Goal: Browse casually: Explore the website without a specific task or goal

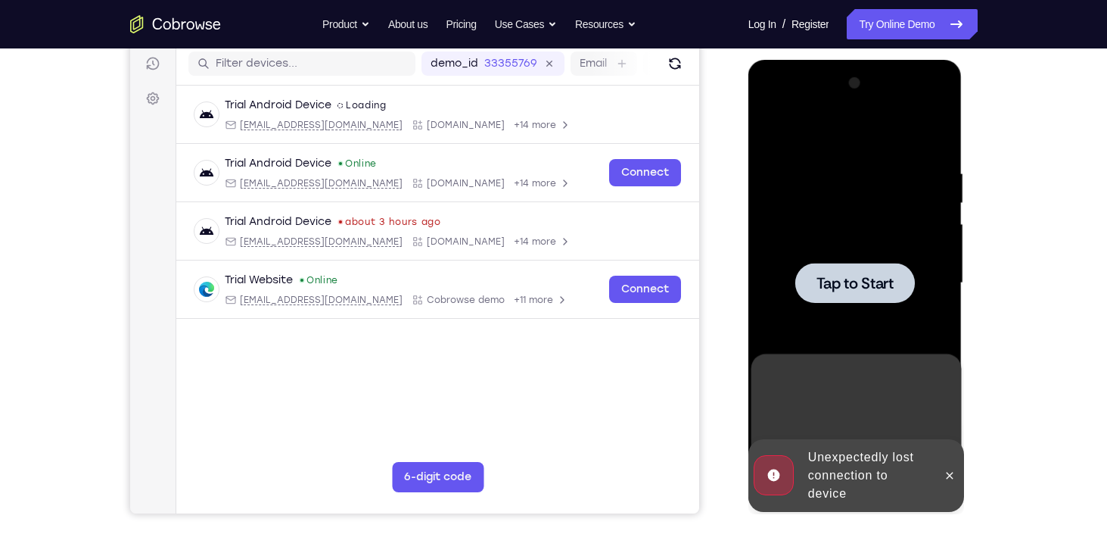
click at [851, 205] on div at bounding box center [855, 283] width 191 height 424
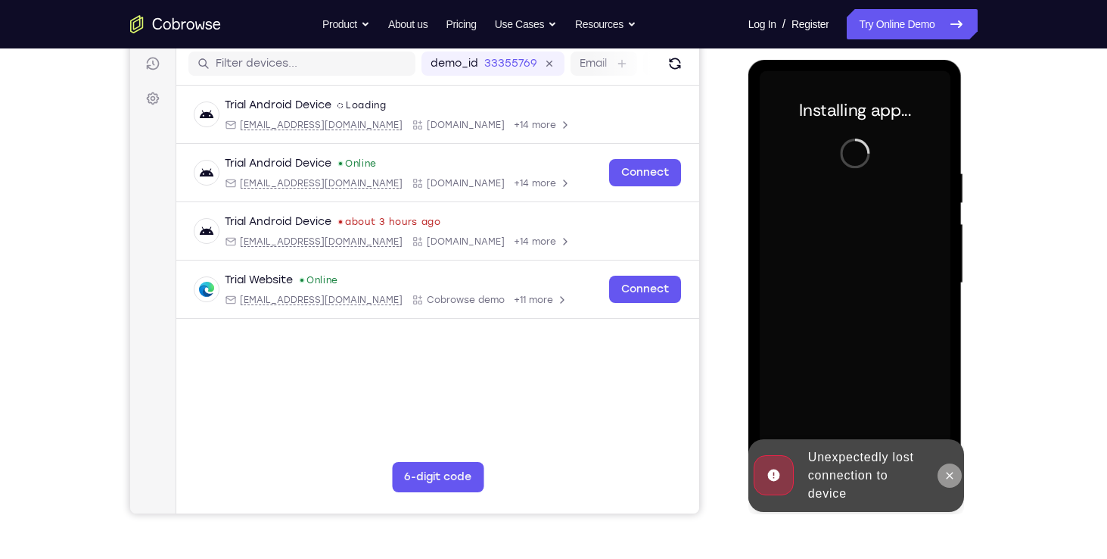
click at [951, 477] on icon at bounding box center [950, 475] width 12 height 12
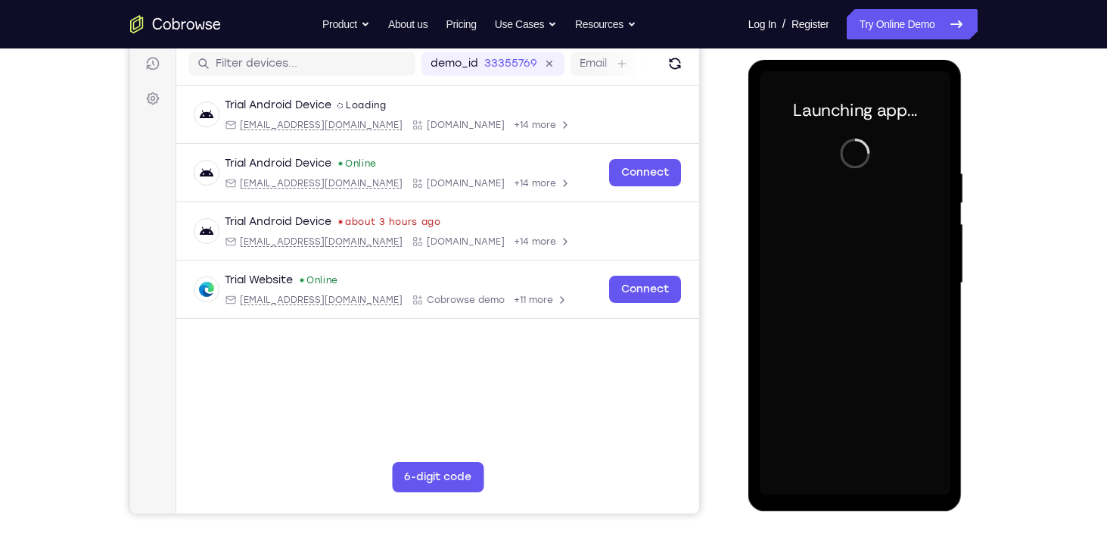
click at [854, 485] on div at bounding box center [855, 283] width 191 height 424
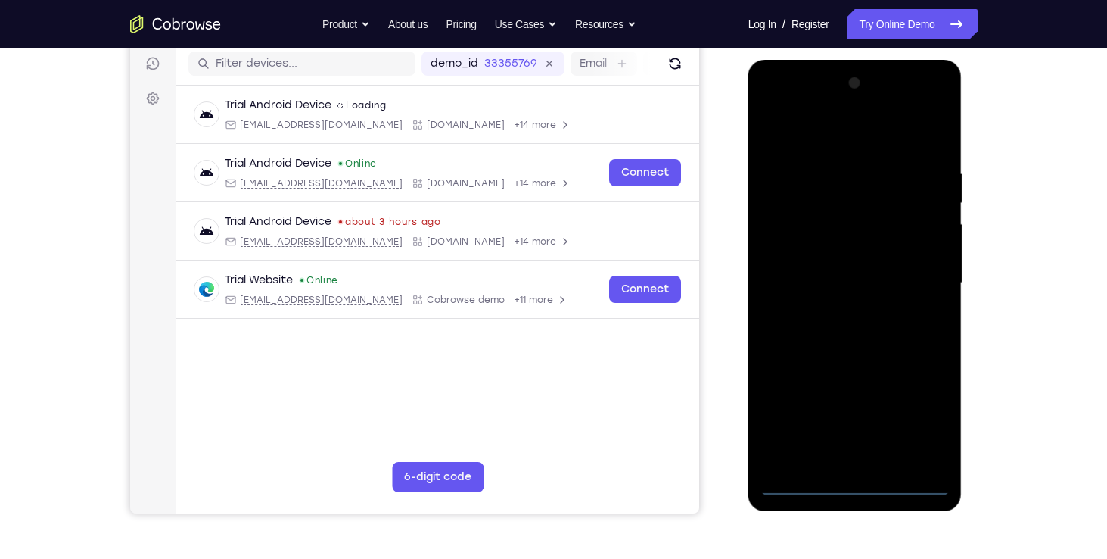
click at [854, 485] on div at bounding box center [855, 283] width 191 height 424
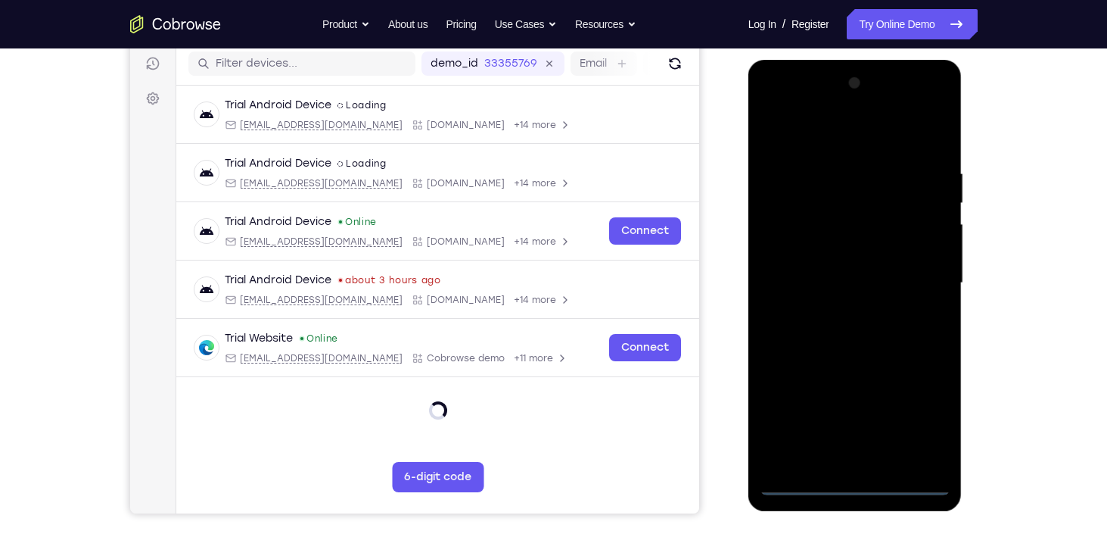
click at [915, 427] on div at bounding box center [855, 283] width 191 height 424
click at [847, 141] on div at bounding box center [855, 283] width 191 height 424
click at [921, 277] on div at bounding box center [855, 283] width 191 height 424
click at [836, 304] on div at bounding box center [855, 283] width 191 height 424
click at [836, 259] on div at bounding box center [855, 283] width 191 height 424
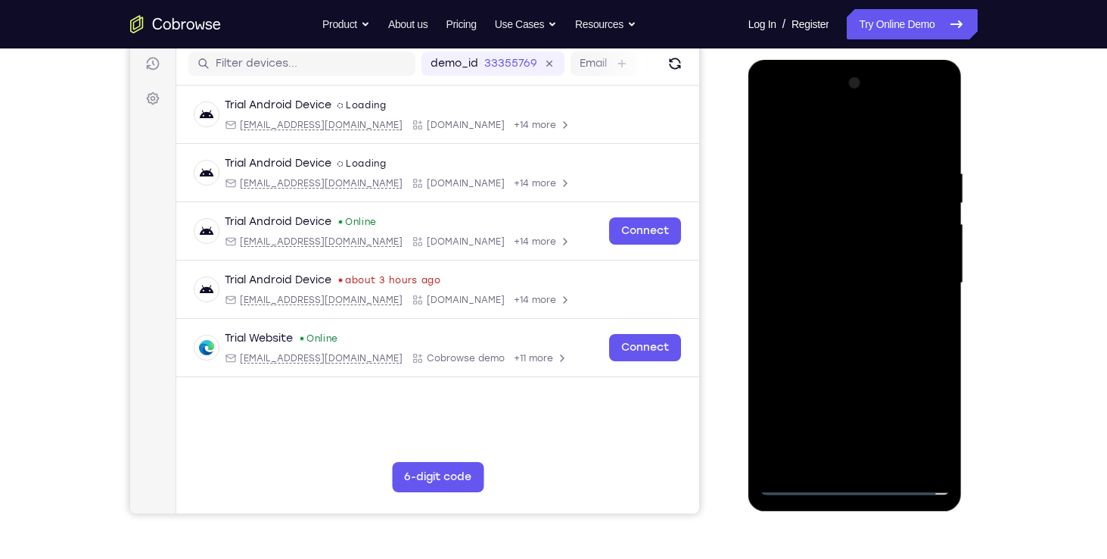
click at [836, 259] on div at bounding box center [855, 283] width 191 height 424
click at [829, 277] on div at bounding box center [855, 283] width 191 height 424
click at [935, 159] on div at bounding box center [855, 283] width 191 height 424
click at [889, 462] on div at bounding box center [855, 283] width 191 height 424
click at [861, 370] on div at bounding box center [855, 283] width 191 height 424
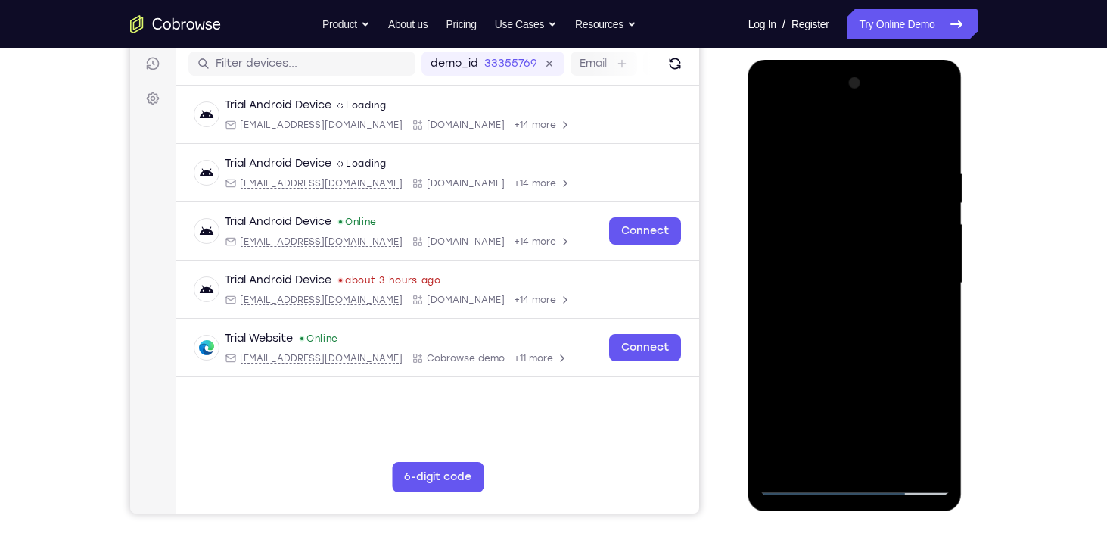
click at [794, 485] on div at bounding box center [855, 283] width 191 height 424
click at [828, 172] on div at bounding box center [855, 283] width 191 height 424
click at [937, 247] on div at bounding box center [855, 283] width 191 height 424
drag, startPoint x: 846, startPoint y: 141, endPoint x: 851, endPoint y: 74, distance: 66.8
click at [851, 74] on div at bounding box center [855, 283] width 191 height 424
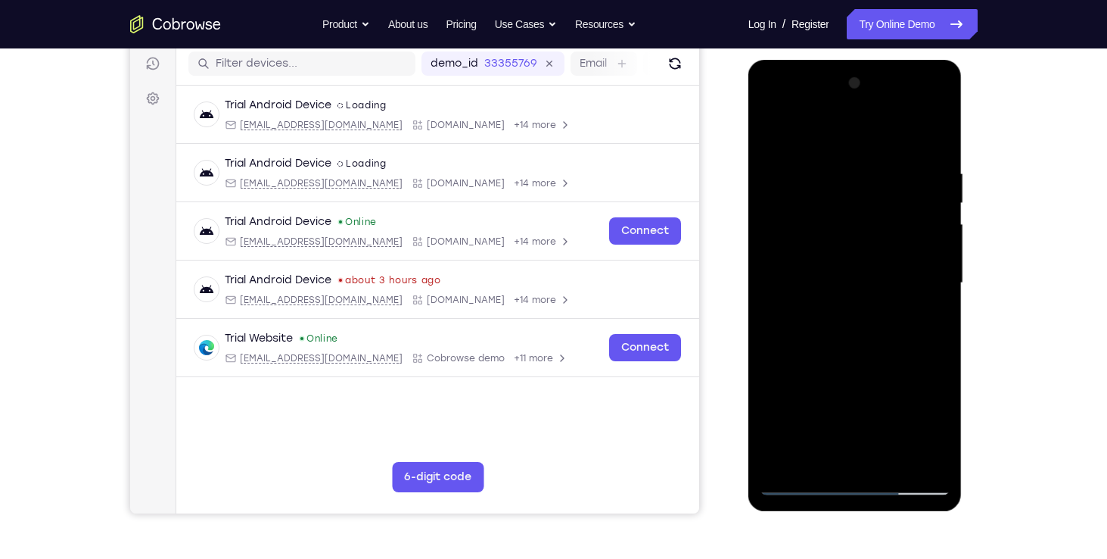
click at [933, 262] on div at bounding box center [855, 283] width 191 height 424
click at [939, 274] on div at bounding box center [855, 283] width 191 height 424
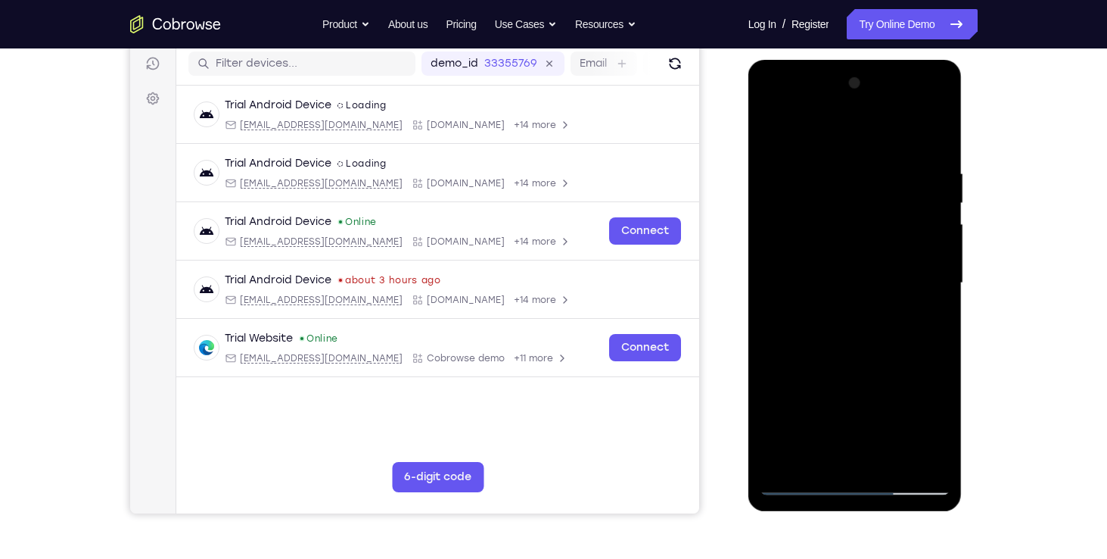
click at [939, 274] on div at bounding box center [855, 283] width 191 height 424
click at [933, 136] on div at bounding box center [855, 283] width 191 height 424
drag, startPoint x: 851, startPoint y: 209, endPoint x: 871, endPoint y: 390, distance: 182.0
click at [871, 390] on div at bounding box center [855, 283] width 191 height 424
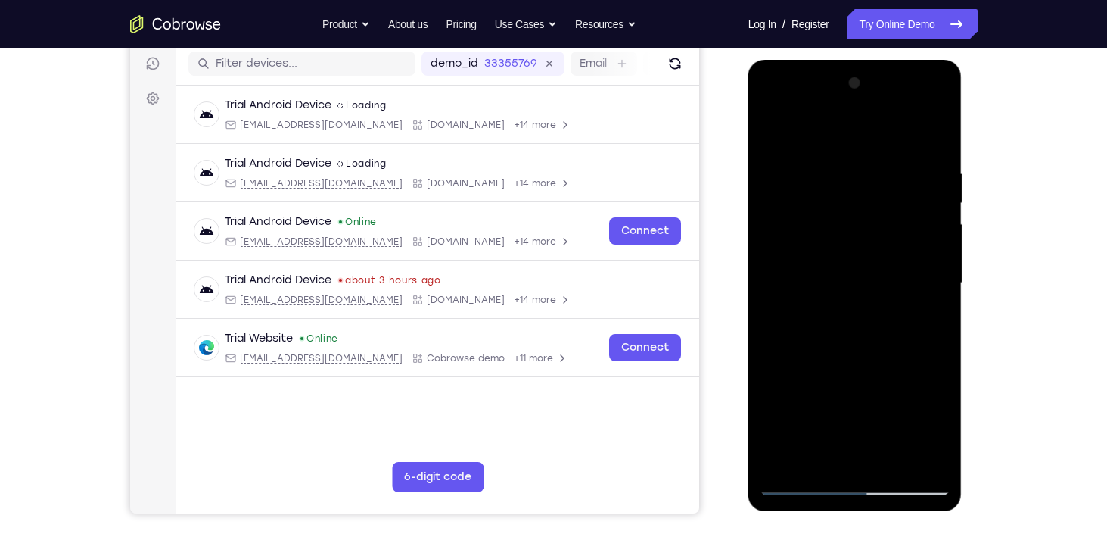
click at [936, 130] on div at bounding box center [855, 283] width 191 height 424
click at [780, 215] on div at bounding box center [855, 283] width 191 height 424
click at [806, 408] on div at bounding box center [855, 283] width 191 height 424
click at [939, 258] on div at bounding box center [855, 283] width 191 height 424
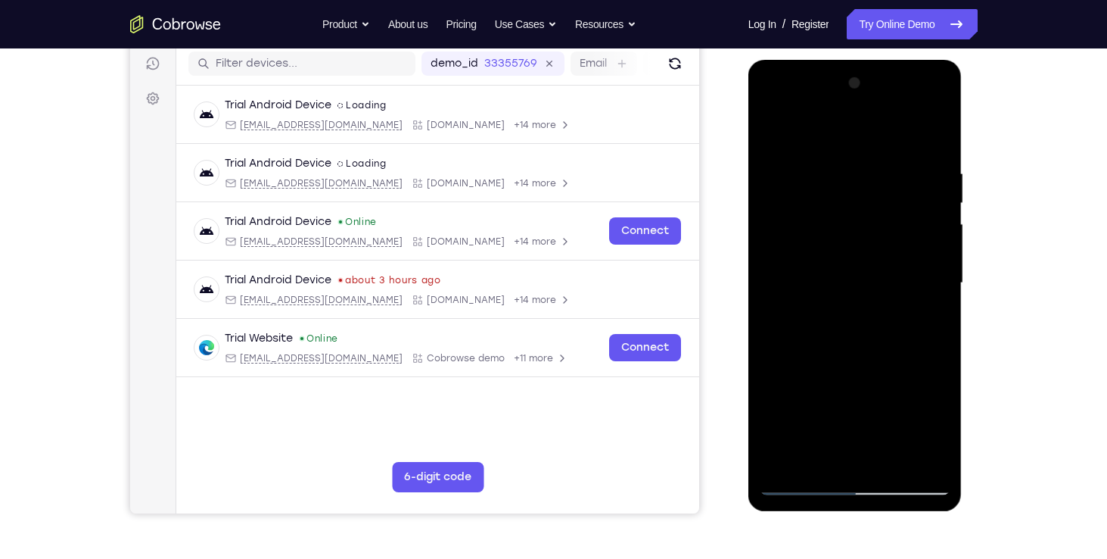
click at [939, 258] on div at bounding box center [855, 283] width 191 height 424
click at [792, 477] on div at bounding box center [855, 283] width 191 height 424
click at [798, 483] on div at bounding box center [855, 283] width 191 height 424
click at [835, 178] on div at bounding box center [855, 283] width 191 height 424
click at [799, 492] on div at bounding box center [855, 283] width 191 height 424
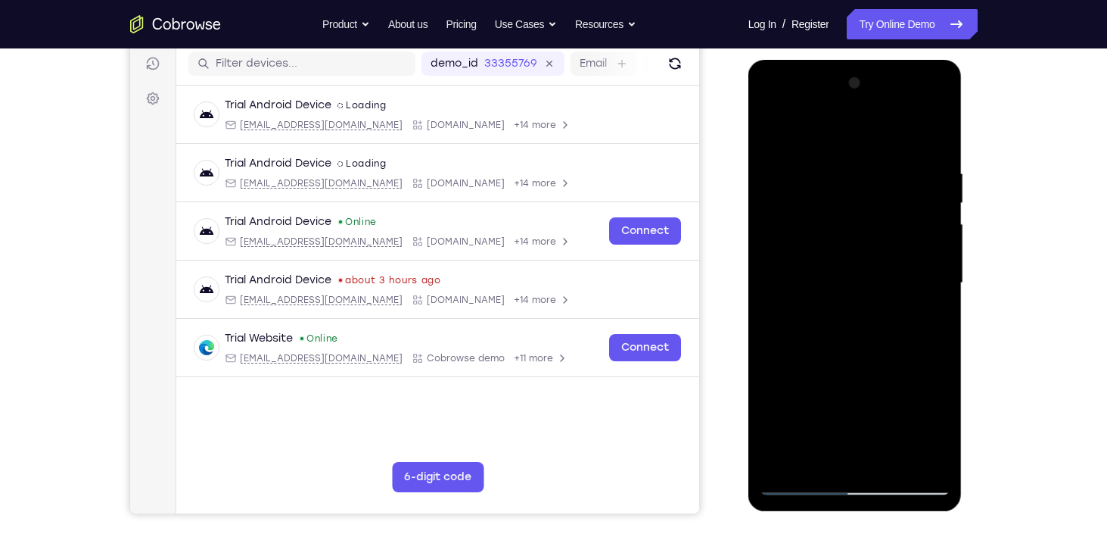
click at [809, 148] on div at bounding box center [855, 283] width 191 height 424
click at [874, 152] on div at bounding box center [855, 283] width 191 height 424
click at [818, 175] on div at bounding box center [855, 283] width 191 height 424
click at [854, 298] on div at bounding box center [855, 283] width 191 height 424
click at [801, 484] on div at bounding box center [855, 283] width 191 height 424
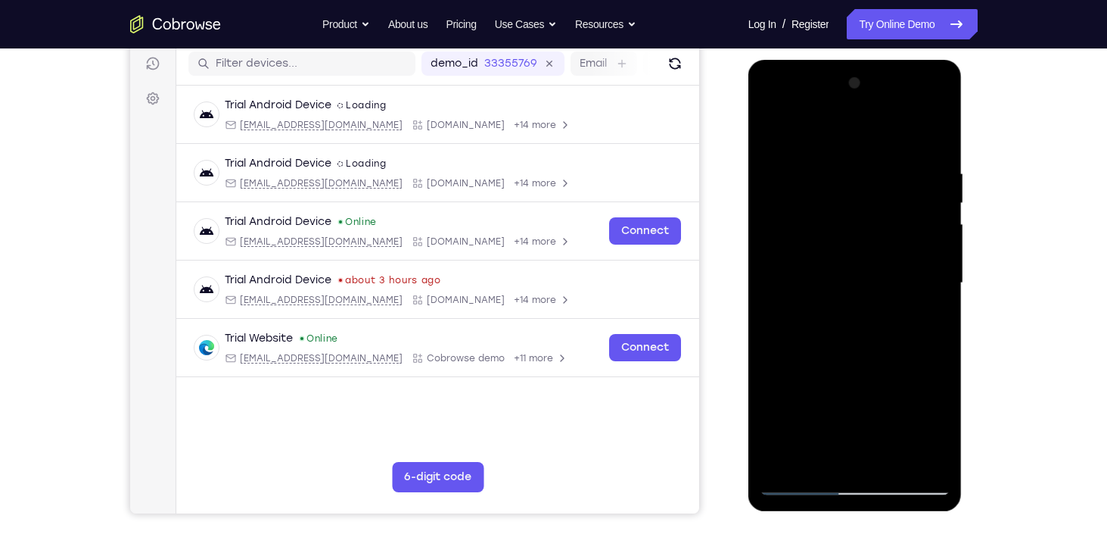
click at [803, 481] on div at bounding box center [855, 283] width 191 height 424
click at [876, 152] on div at bounding box center [855, 283] width 191 height 424
click at [777, 295] on div at bounding box center [855, 283] width 191 height 424
click at [839, 176] on div at bounding box center [855, 283] width 191 height 424
click at [797, 483] on div at bounding box center [855, 283] width 191 height 424
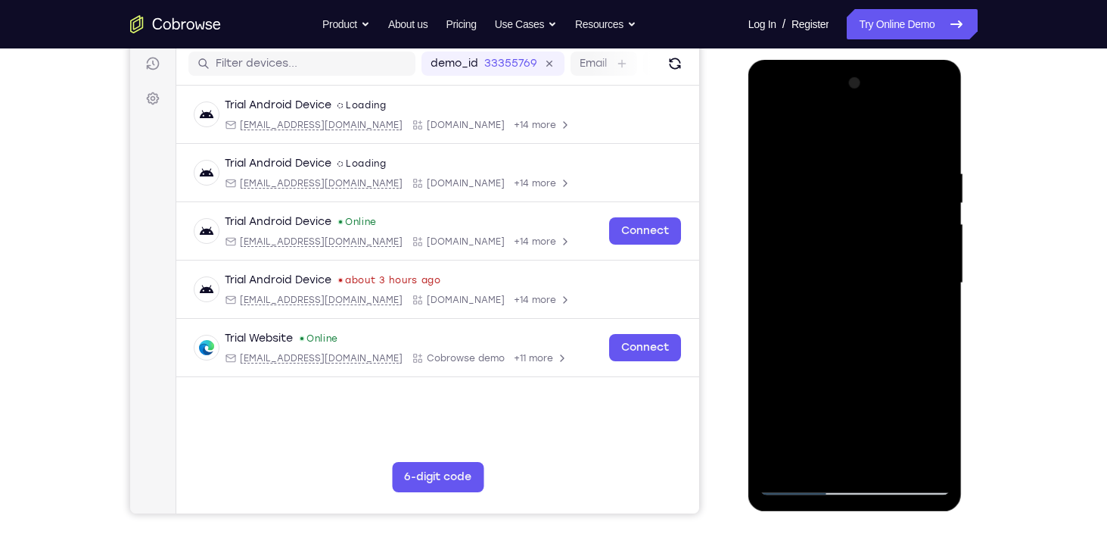
drag, startPoint x: 817, startPoint y: 380, endPoint x: 814, endPoint y: 257, distance: 123.4
click at [814, 257] on div at bounding box center [855, 283] width 191 height 424
click at [784, 362] on div at bounding box center [855, 283] width 191 height 424
click at [858, 191] on div at bounding box center [855, 283] width 191 height 424
drag, startPoint x: 848, startPoint y: 228, endPoint x: 852, endPoint y: 367, distance: 139.3
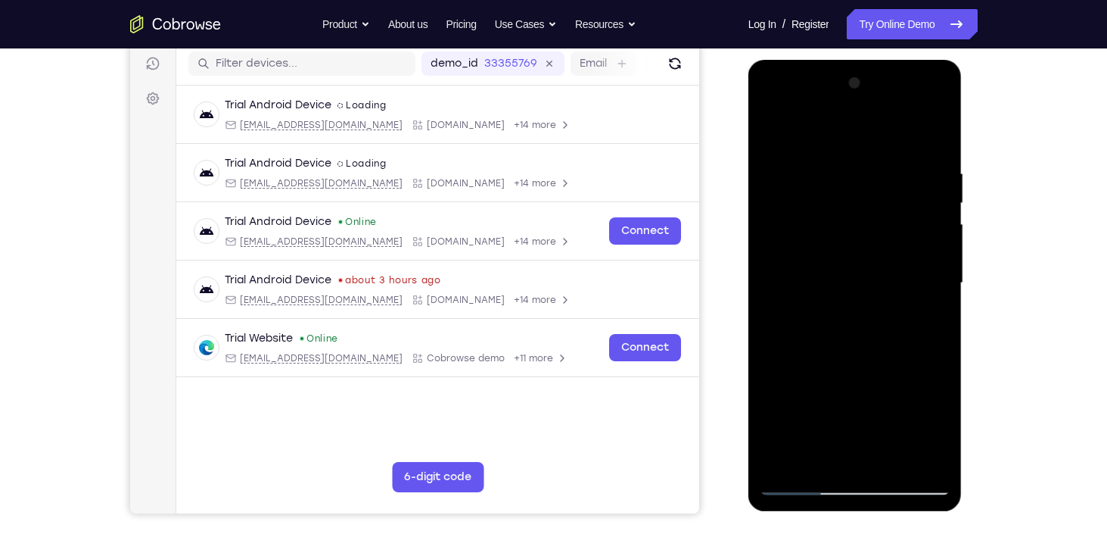
click at [852, 367] on div at bounding box center [855, 283] width 191 height 424
click at [799, 483] on div at bounding box center [855, 283] width 191 height 424
click at [857, 184] on div at bounding box center [855, 283] width 191 height 424
click at [797, 483] on div at bounding box center [855, 283] width 191 height 424
drag, startPoint x: 858, startPoint y: 335, endPoint x: 852, endPoint y: 158, distance: 176.4
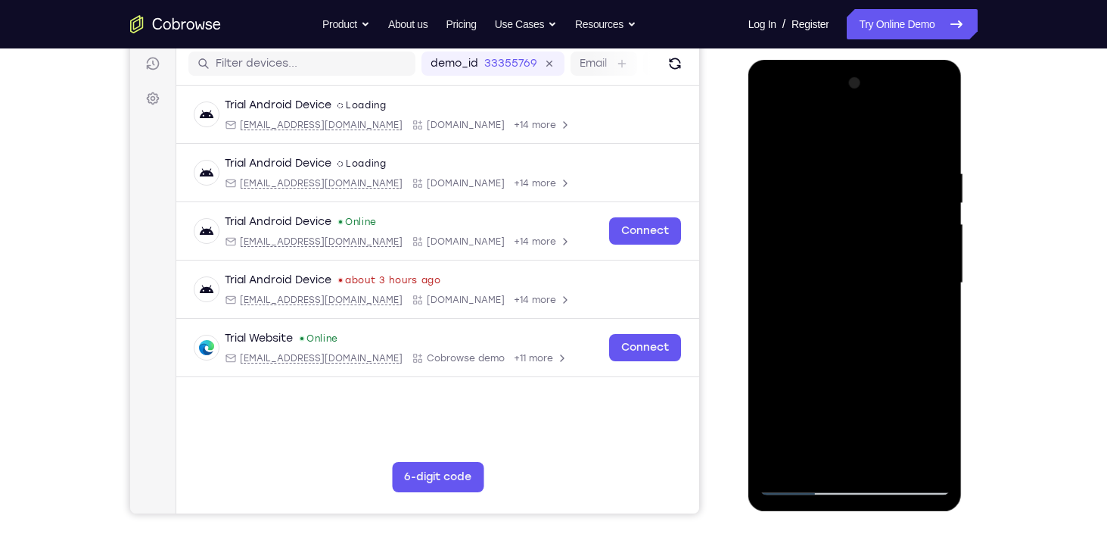
click at [852, 158] on div at bounding box center [855, 283] width 191 height 424
drag, startPoint x: 846, startPoint y: 384, endPoint x: 851, endPoint y: 269, distance: 115.2
click at [851, 269] on div at bounding box center [855, 283] width 191 height 424
click at [779, 344] on div at bounding box center [855, 283] width 191 height 424
drag, startPoint x: 899, startPoint y: 177, endPoint x: 900, endPoint y: 310, distance: 132.4
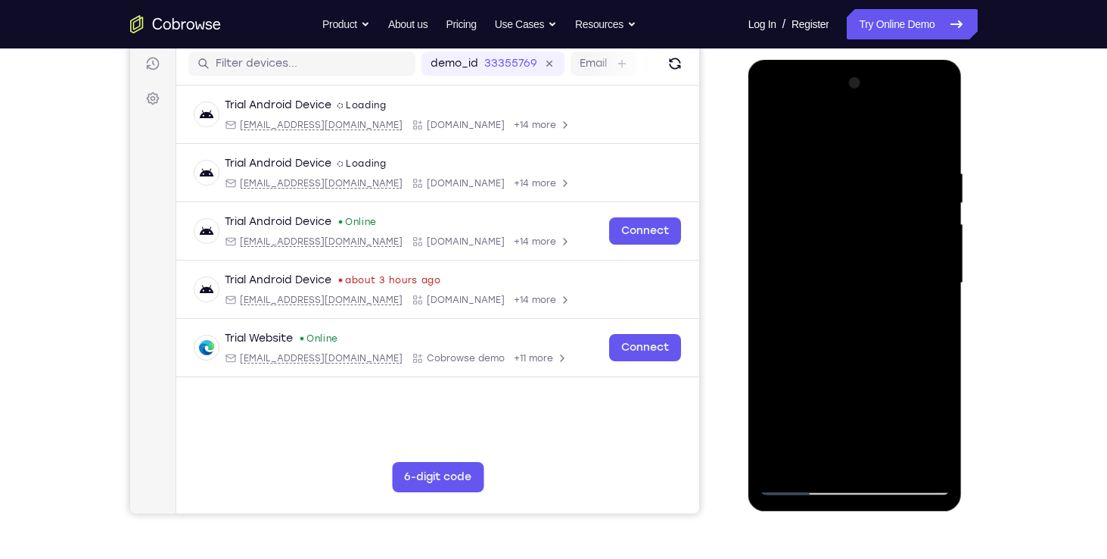
click at [900, 310] on div at bounding box center [855, 283] width 191 height 424
click at [785, 458] on div at bounding box center [855, 283] width 191 height 424
